Goal: Task Accomplishment & Management: Manage account settings

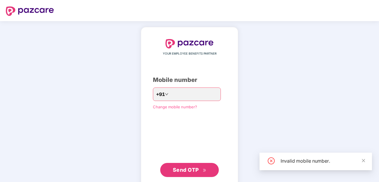
click at [191, 172] on span "Send OTP" at bounding box center [190, 169] width 34 height 8
click at [170, 93] on input "*********" at bounding box center [194, 93] width 48 height 9
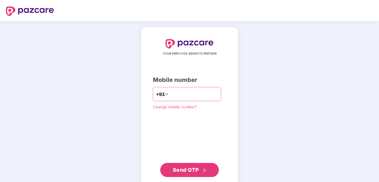
type input "**********"
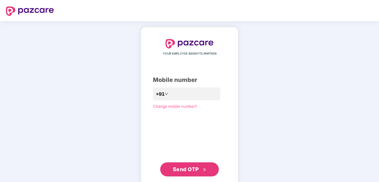
click at [194, 172] on span "Send OTP" at bounding box center [190, 169] width 34 height 8
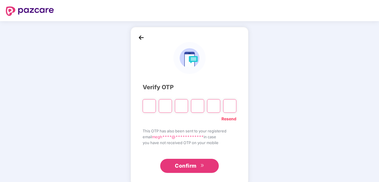
type input "*"
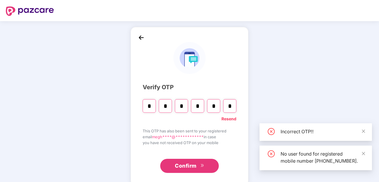
type input "*"
click at [200, 165] on icon "double-right" at bounding box center [202, 165] width 4 height 4
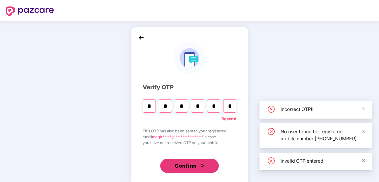
click at [182, 163] on span "Confirm" at bounding box center [186, 165] width 22 height 8
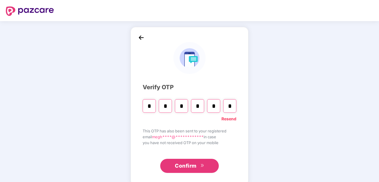
click at [167, 106] on input "*" at bounding box center [165, 105] width 13 height 13
type input "*"
click at [227, 108] on input "Digit 6" at bounding box center [229, 105] width 13 height 13
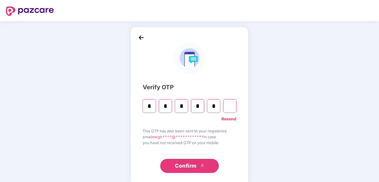
type input "*"
click at [209, 107] on input "*" at bounding box center [213, 105] width 13 height 13
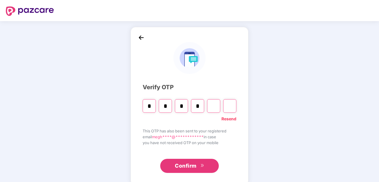
click at [200, 111] on input "*" at bounding box center [197, 105] width 13 height 13
click at [184, 109] on input "*" at bounding box center [181, 105] width 13 height 13
type input "*"
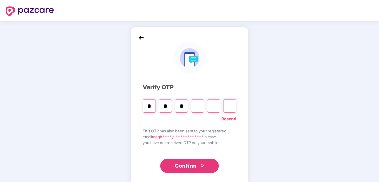
type input "*"
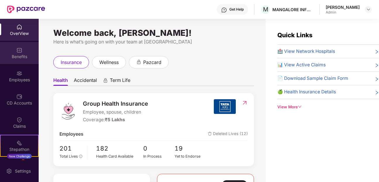
click at [24, 49] on div "Benefits" at bounding box center [19, 53] width 39 height 22
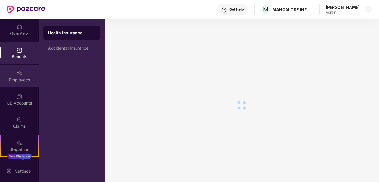
click at [9, 78] on div "Employees" at bounding box center [19, 80] width 39 height 6
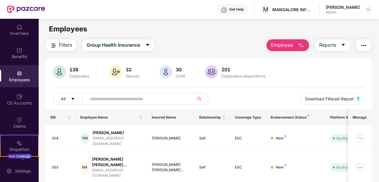
click at [284, 45] on span "Employee" at bounding box center [282, 44] width 22 height 7
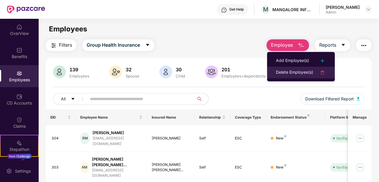
click at [292, 72] on div "Delete Employee(s)" at bounding box center [294, 72] width 37 height 7
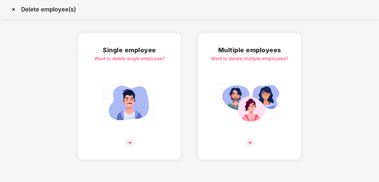
click at [149, 107] on img at bounding box center [130, 103] width 66 height 46
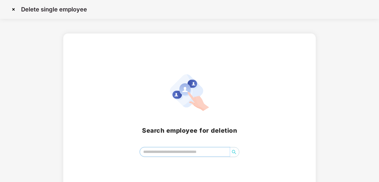
click at [185, 152] on input "search" at bounding box center [184, 151] width 89 height 9
type input "***"
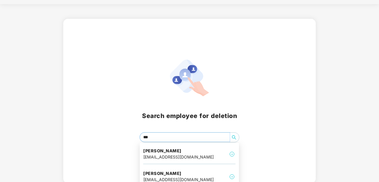
scroll to position [21, 0]
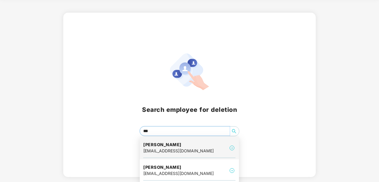
click at [182, 147] on div "[EMAIL_ADDRESS][DOMAIN_NAME]" at bounding box center [178, 150] width 71 height 6
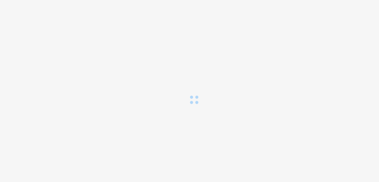
scroll to position [0, 0]
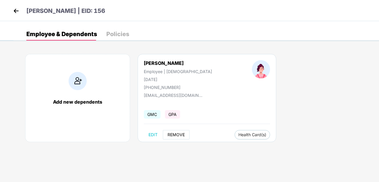
click at [174, 131] on button "REMOVE" at bounding box center [176, 134] width 27 height 9
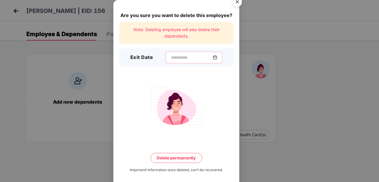
click at [182, 56] on input at bounding box center [191, 57] width 42 height 6
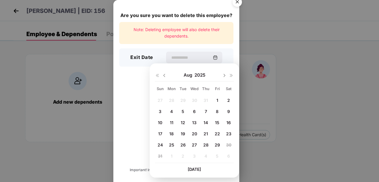
click at [219, 144] on span "29" at bounding box center [217, 144] width 5 height 5
type input "**********"
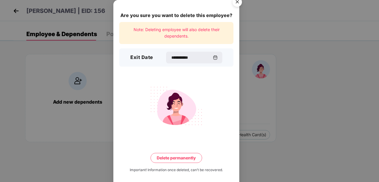
click at [187, 157] on button "Delete permanently" at bounding box center [177, 158] width 52 height 10
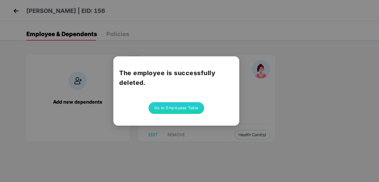
click at [182, 108] on button "Go to Employees Table" at bounding box center [176, 108] width 56 height 12
